Goal: Transaction & Acquisition: Book appointment/travel/reservation

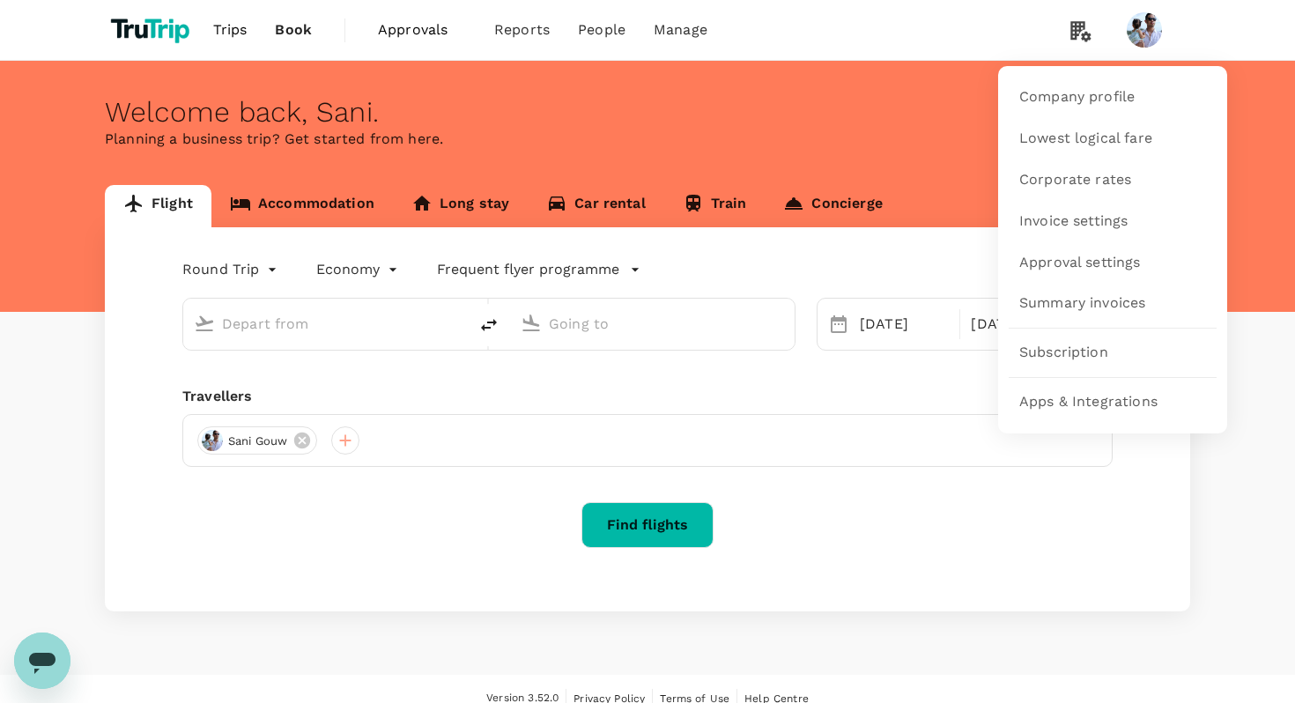
type input "[GEOGRAPHIC_DATA], [GEOGRAPHIC_DATA] (any)"
type input "Soekarno-Hatta Intl (CGK)"
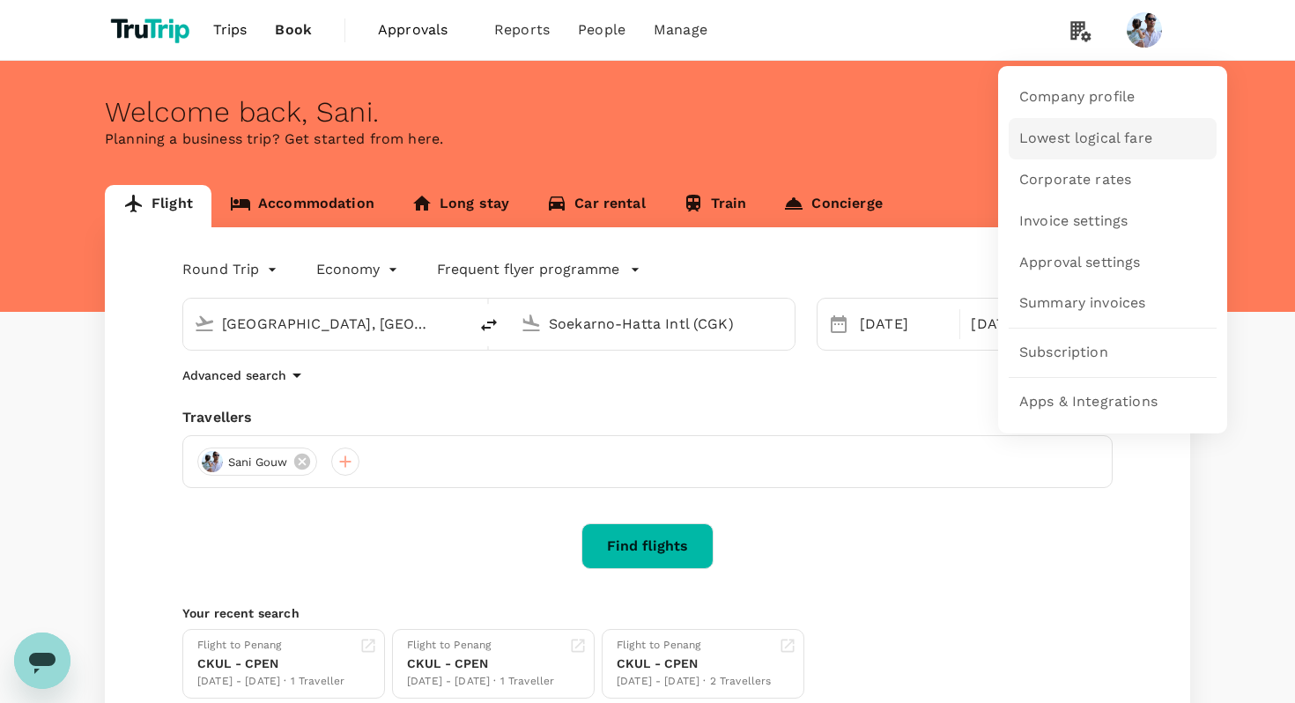
click at [1049, 137] on span "Lowest logical fare" at bounding box center [1085, 139] width 133 height 20
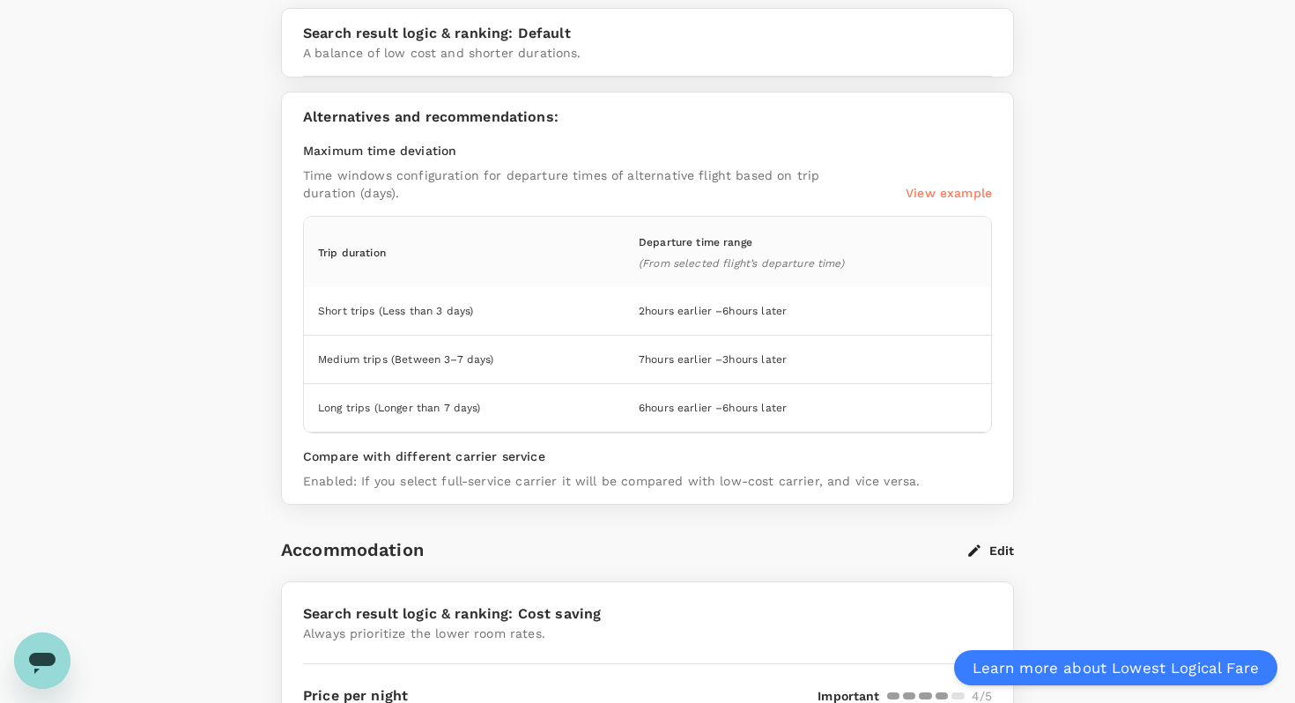
scroll to position [431, 0]
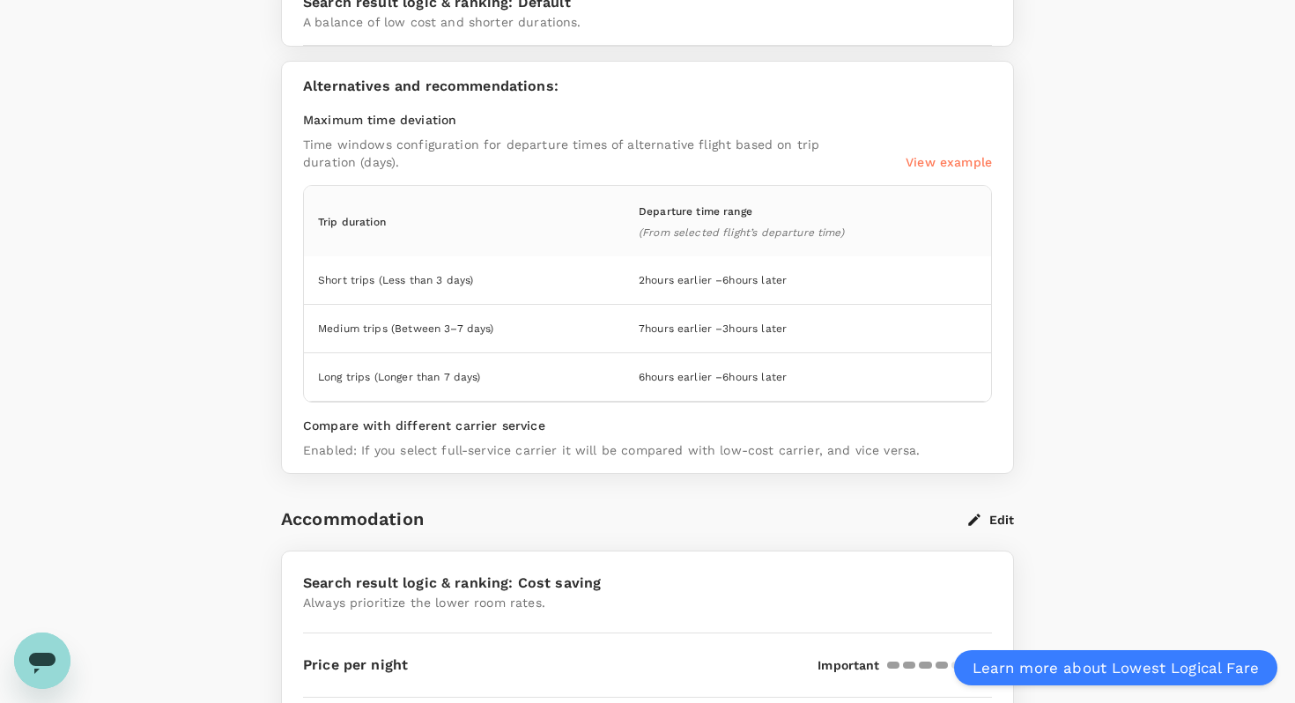
click at [973, 159] on p "View example" at bounding box center [949, 162] width 86 height 18
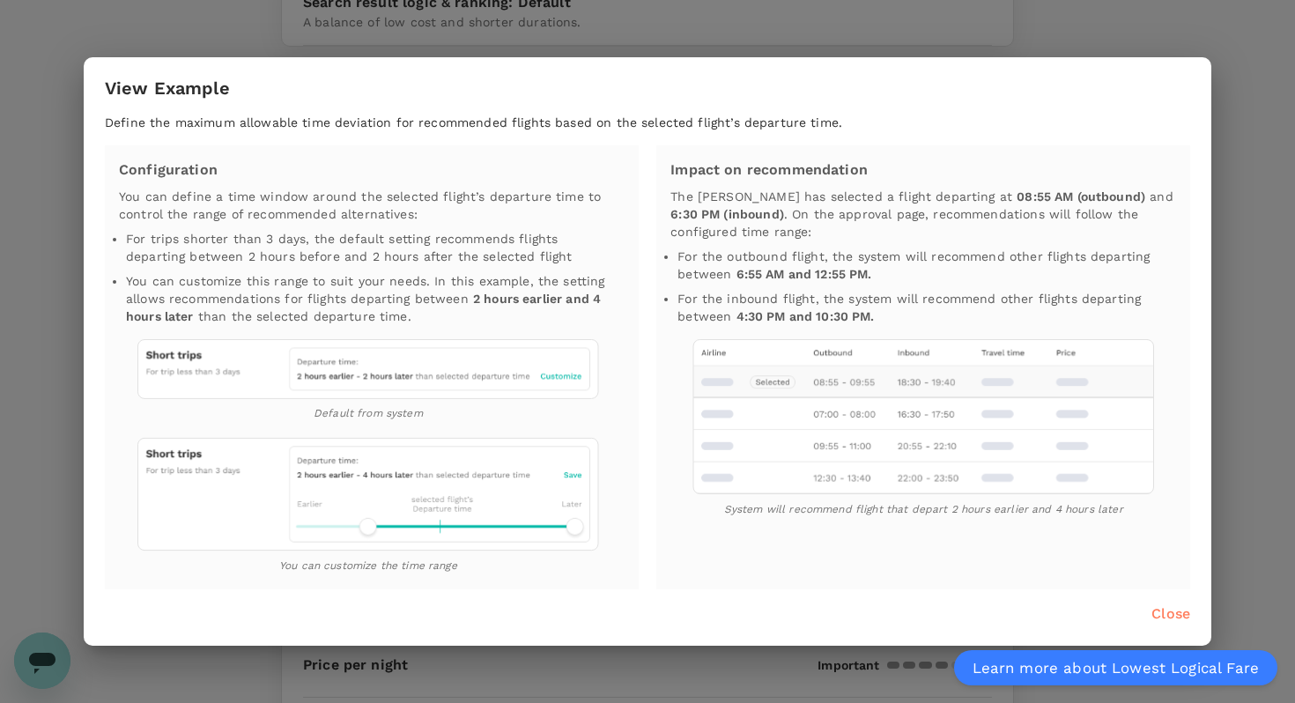
click at [357, 47] on div "View Example Define the maximum allowable time deviation for recommended flight…" at bounding box center [647, 351] width 1295 height 703
click at [1244, 166] on div "View Example Define the maximum allowable time deviation for recommended flight…" at bounding box center [647, 351] width 1295 height 703
click at [1177, 616] on p "Close" at bounding box center [1171, 614] width 39 height 21
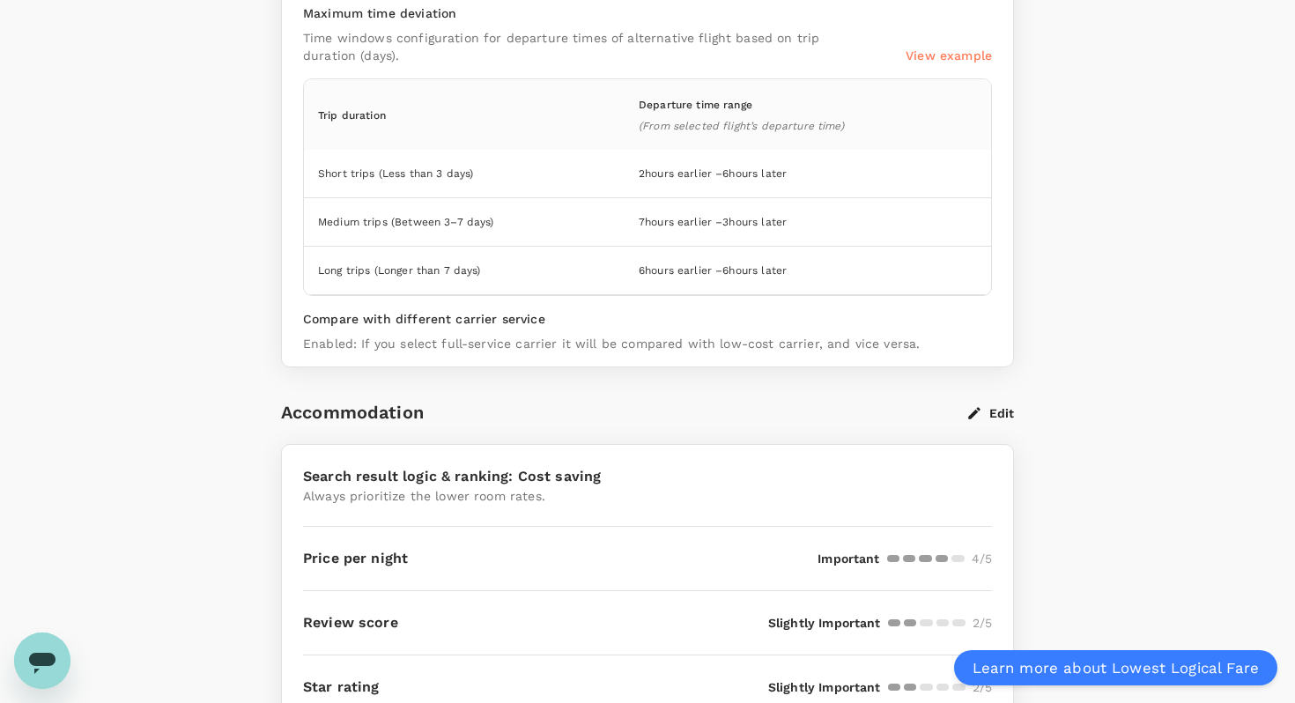
scroll to position [691, 0]
